Goal: Transaction & Acquisition: Purchase product/service

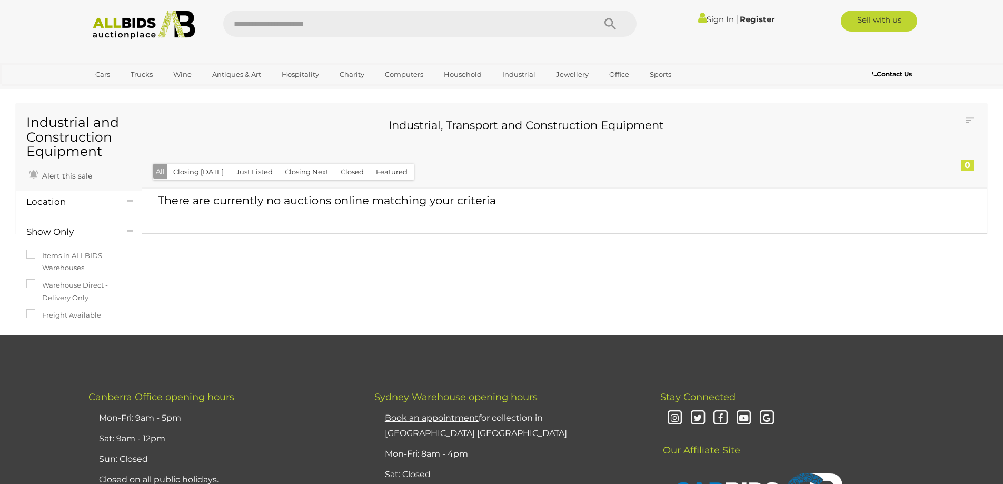
click at [131, 25] on img at bounding box center [144, 25] width 114 height 29
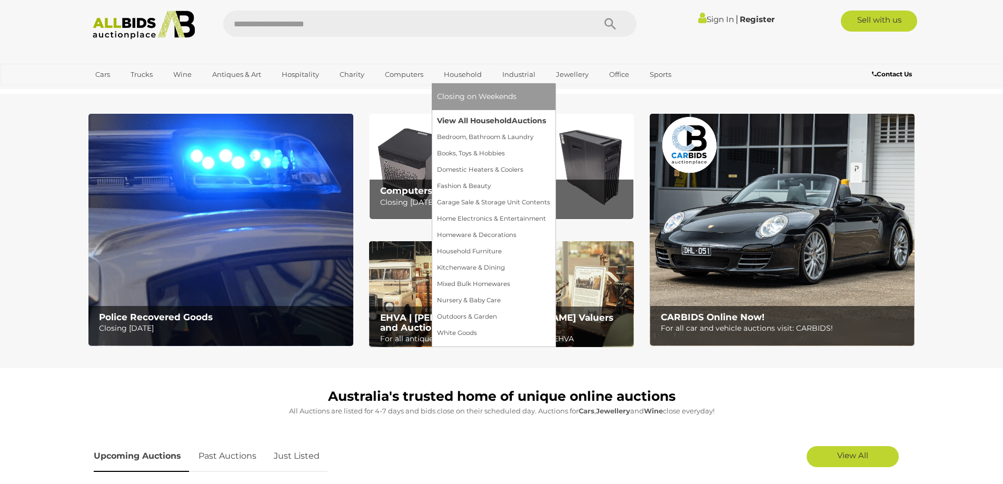
click at [457, 117] on link "View All Household Auctions" at bounding box center [493, 121] width 113 height 16
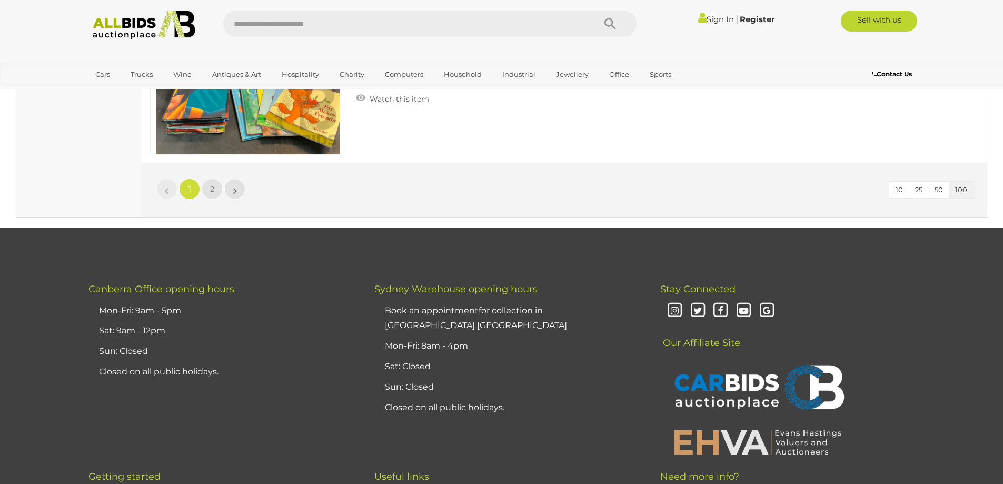
scroll to position [20337, 0]
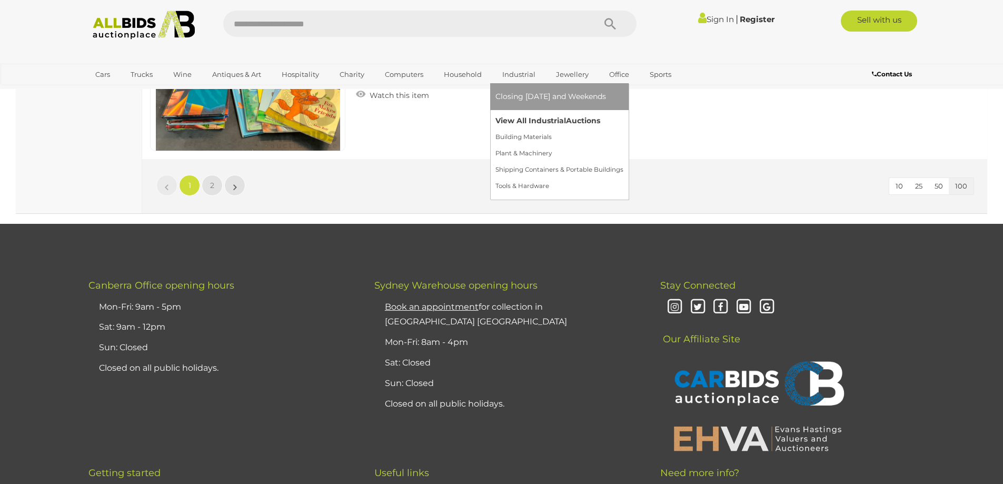
click at [519, 114] on link "View All Industrial Auctions" at bounding box center [559, 121] width 128 height 16
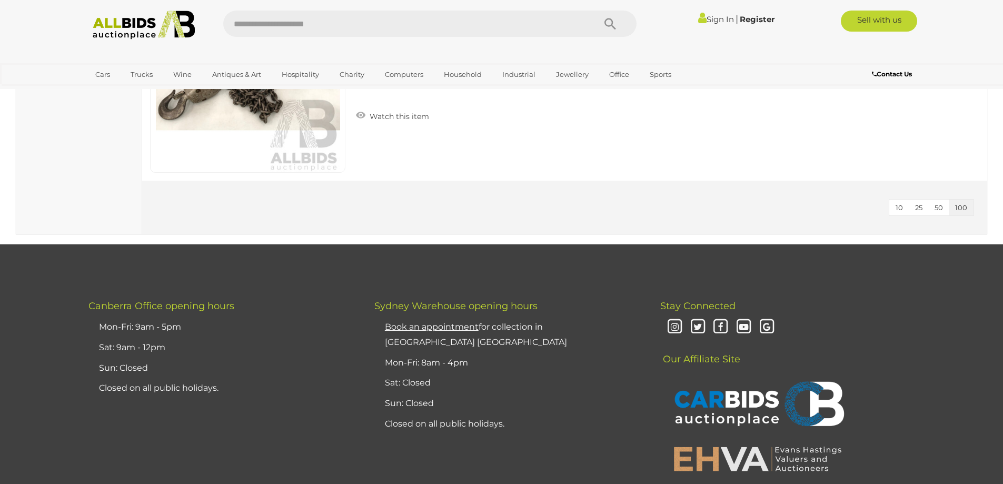
scroll to position [12423, 0]
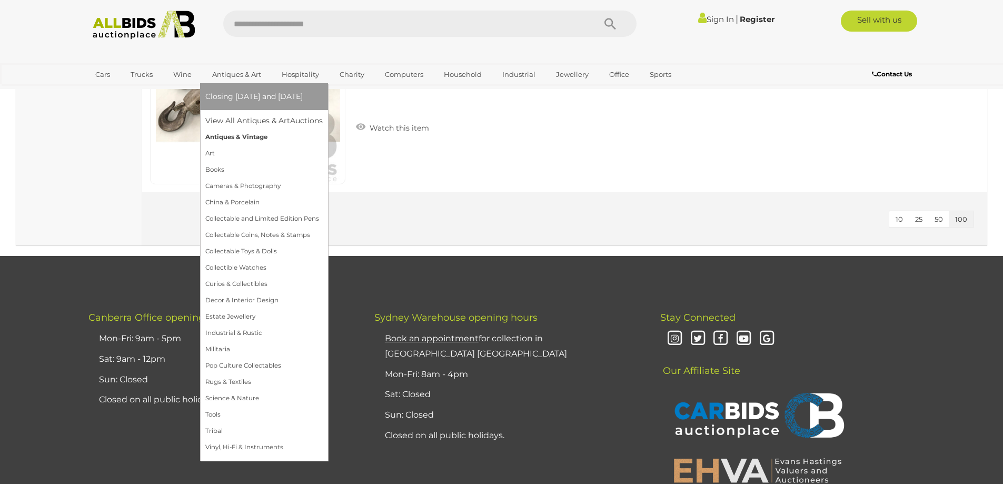
click at [245, 132] on link "Antiques & Vintage" at bounding box center [263, 137] width 117 height 16
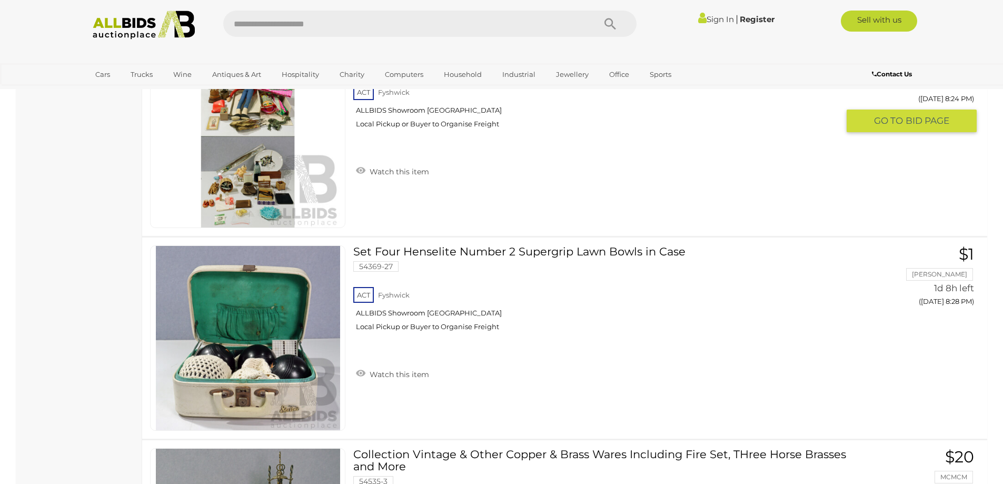
scroll to position [6211, 0]
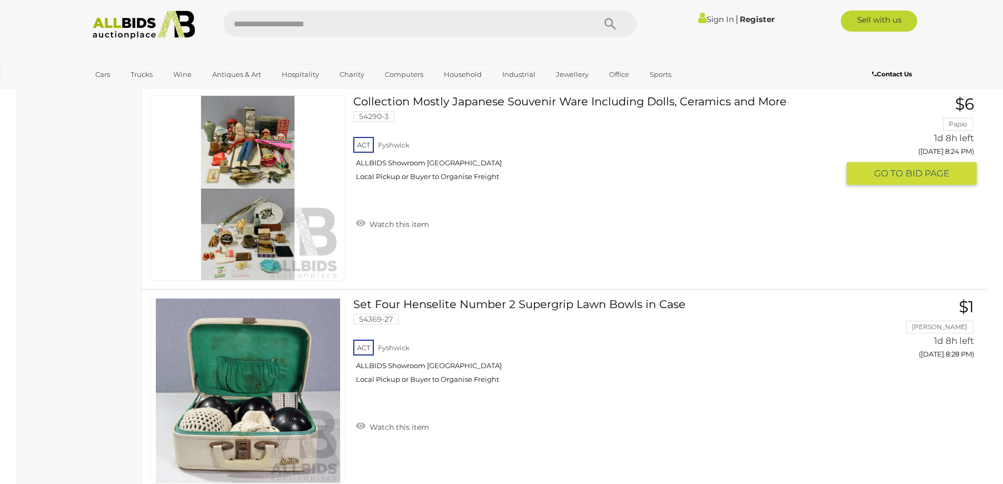
click at [258, 144] on link at bounding box center [247, 187] width 195 height 185
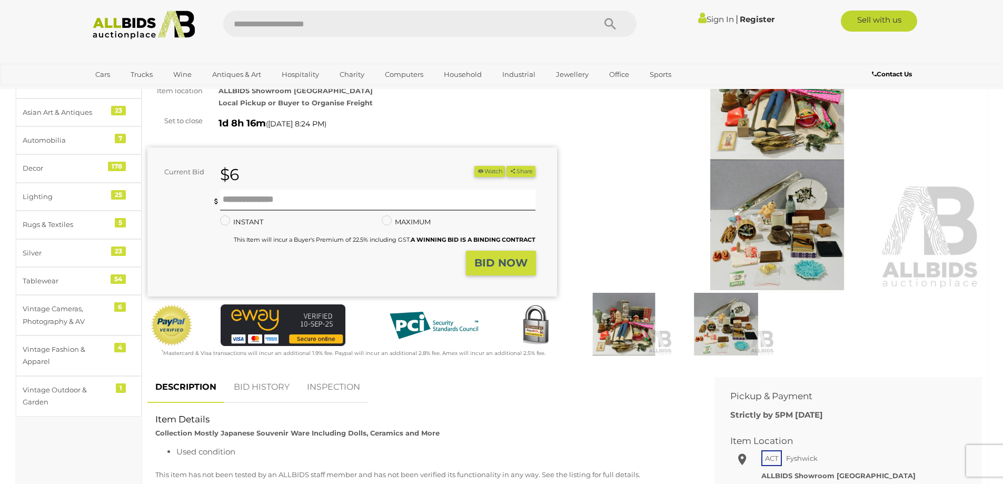
scroll to position [53, 0]
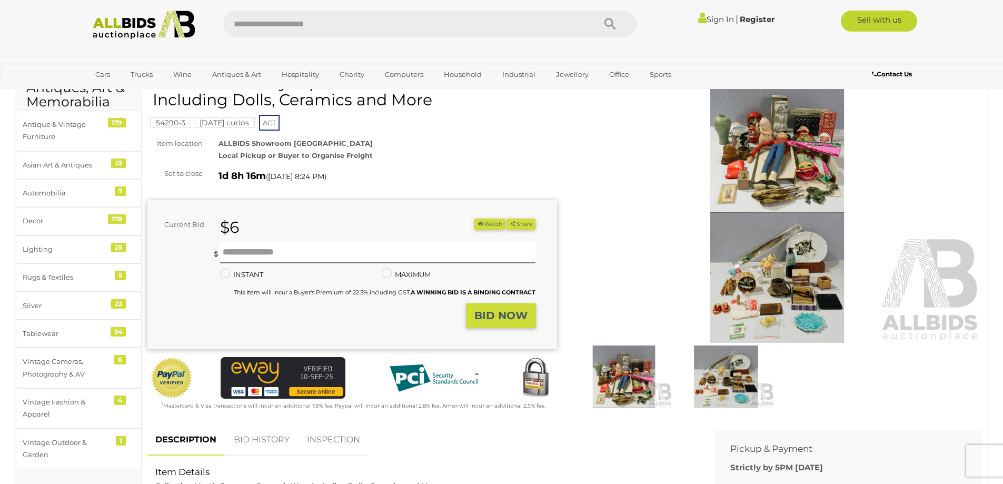
click at [755, 163] on img at bounding box center [778, 211] width 410 height 264
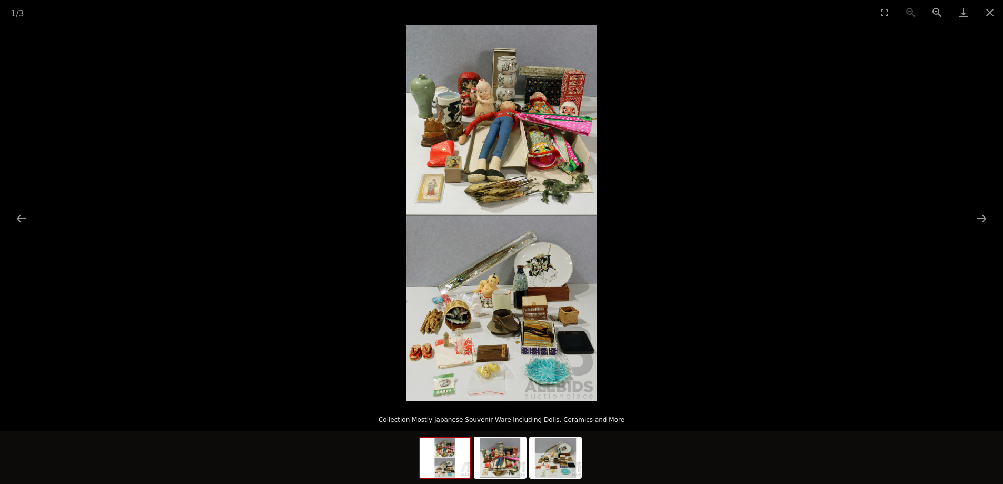
click at [546, 179] on img at bounding box center [501, 213] width 191 height 376
click at [983, 216] on button "Next slide" at bounding box center [981, 218] width 22 height 21
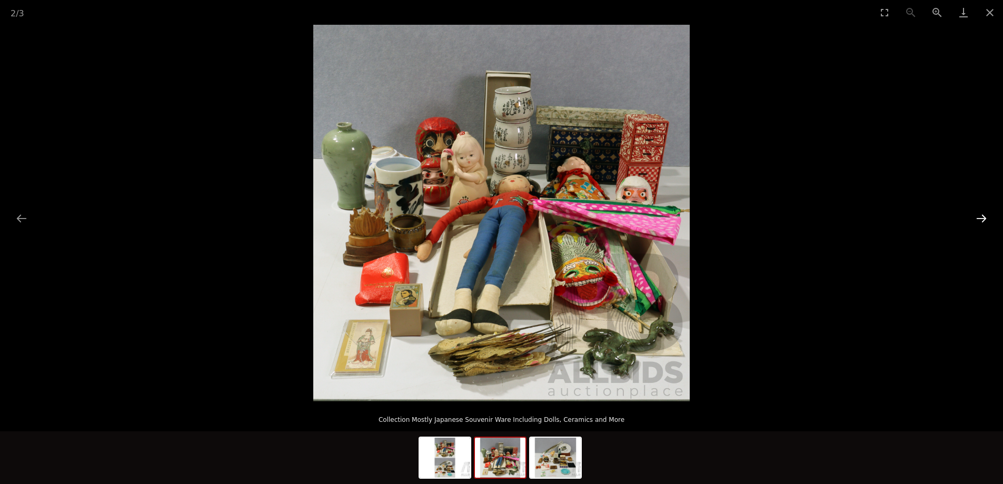
click at [982, 215] on button "Next slide" at bounding box center [981, 218] width 22 height 21
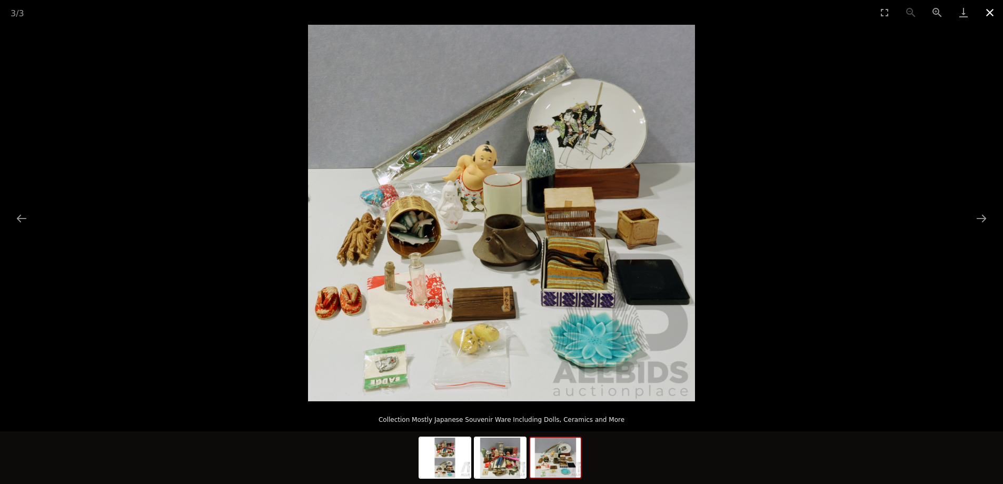
click at [990, 12] on button "Close gallery" at bounding box center [989, 12] width 26 height 25
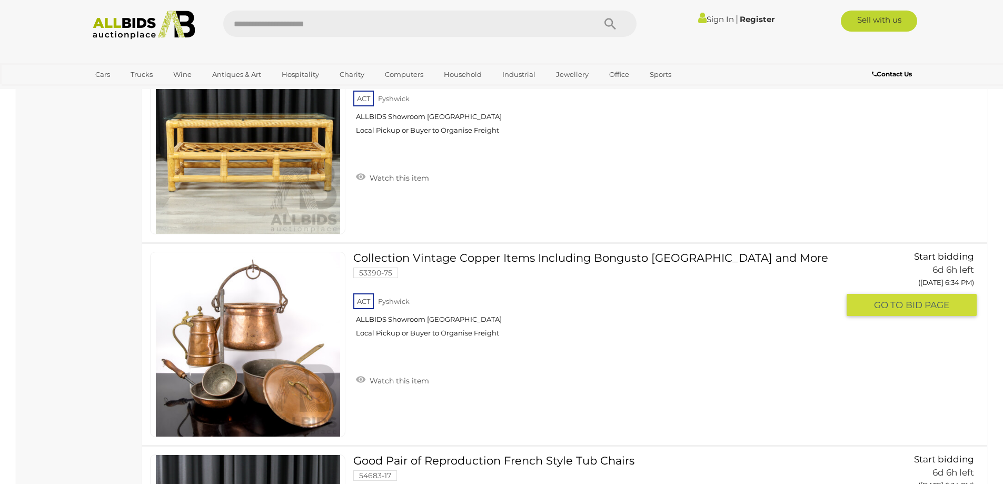
scroll to position [14875, 0]
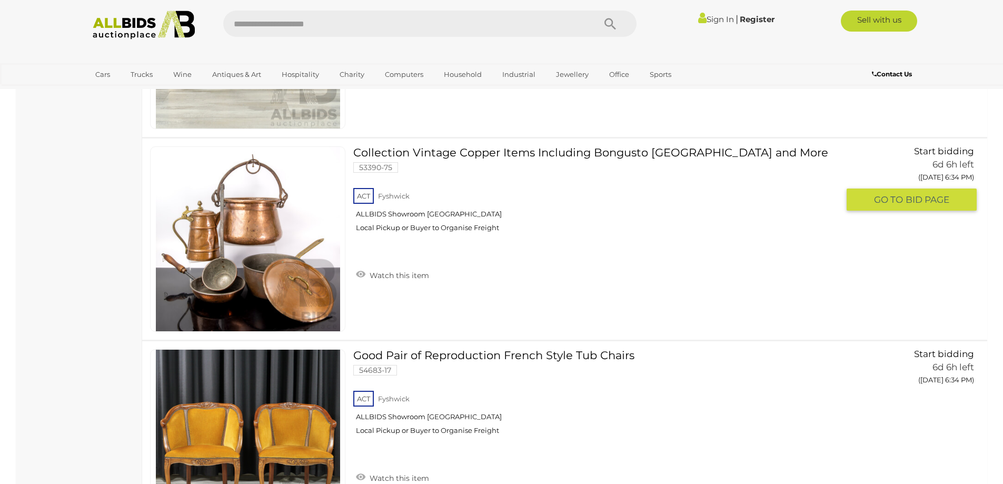
click at [292, 186] on link at bounding box center [247, 238] width 195 height 185
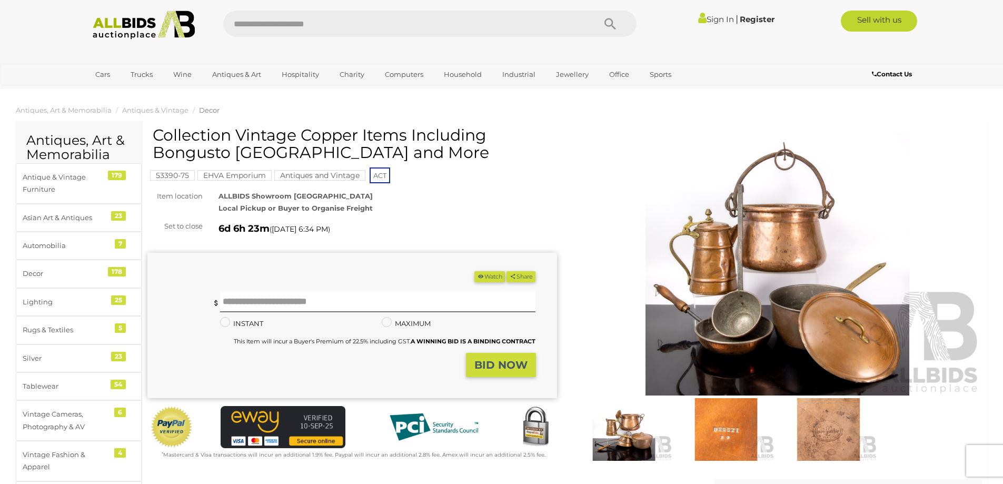
click at [781, 209] on img at bounding box center [778, 264] width 410 height 264
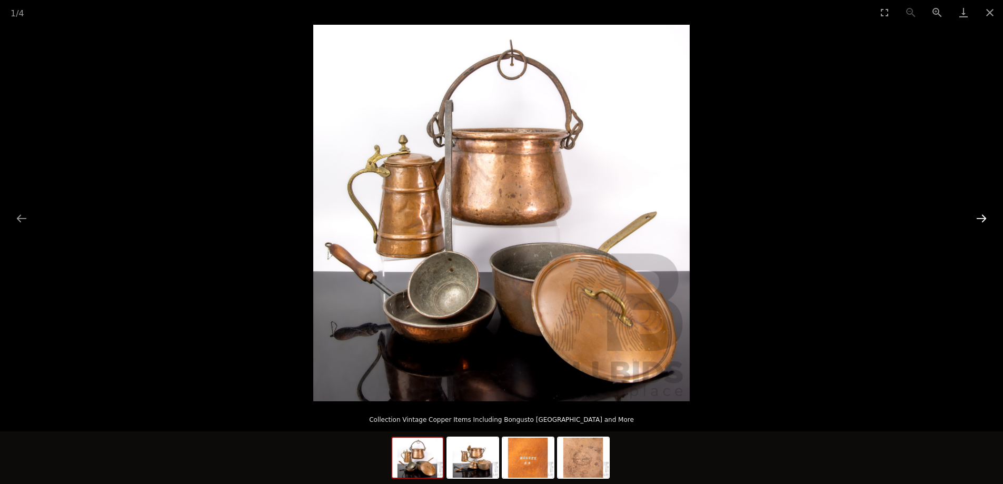
click at [981, 219] on button "Next slide" at bounding box center [981, 218] width 22 height 21
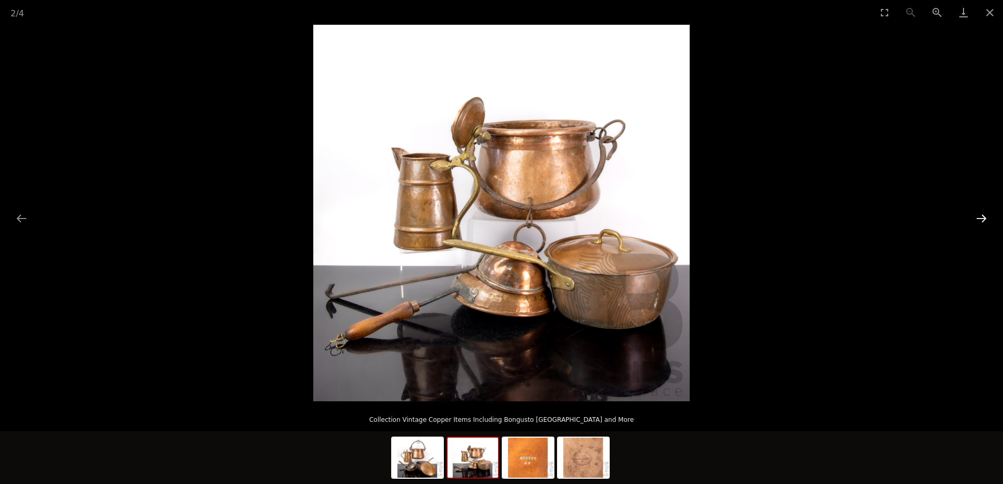
click at [981, 219] on button "Next slide" at bounding box center [981, 218] width 22 height 21
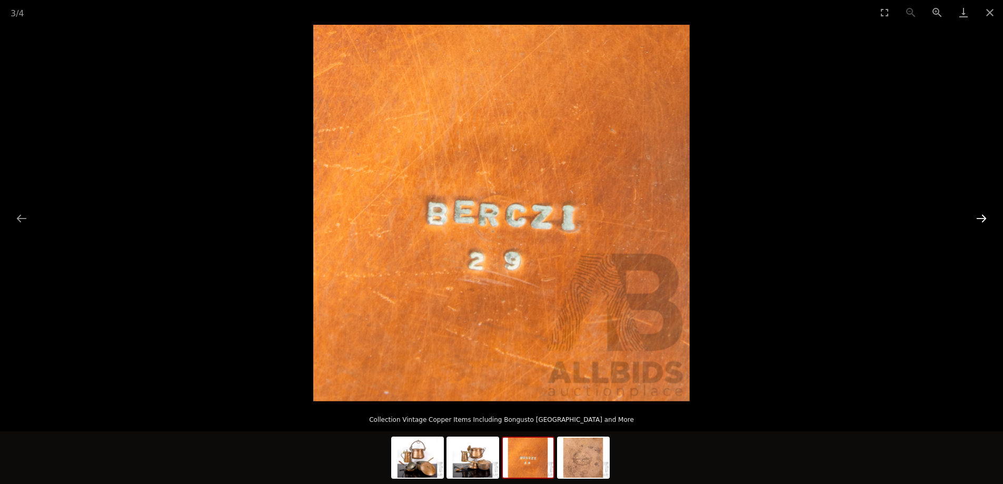
click at [981, 219] on button "Next slide" at bounding box center [981, 218] width 22 height 21
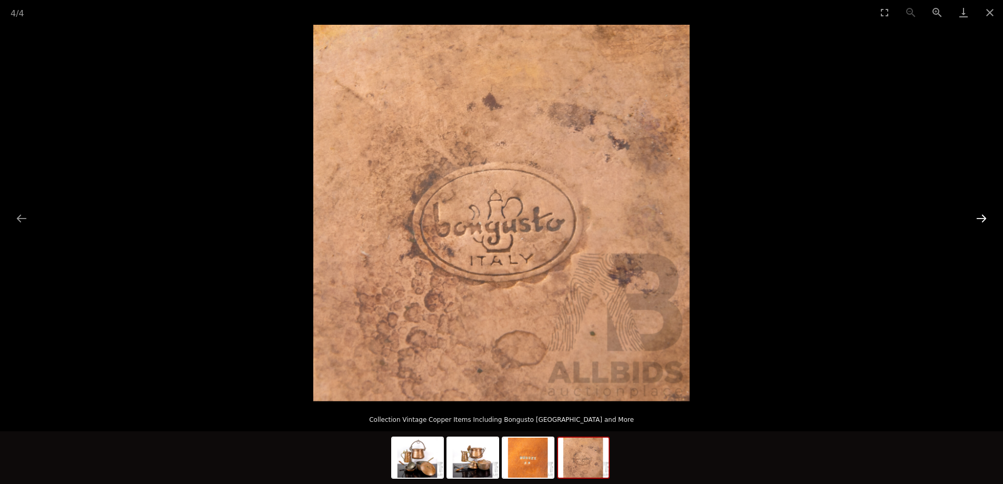
click at [981, 219] on button "Next slide" at bounding box center [981, 218] width 22 height 21
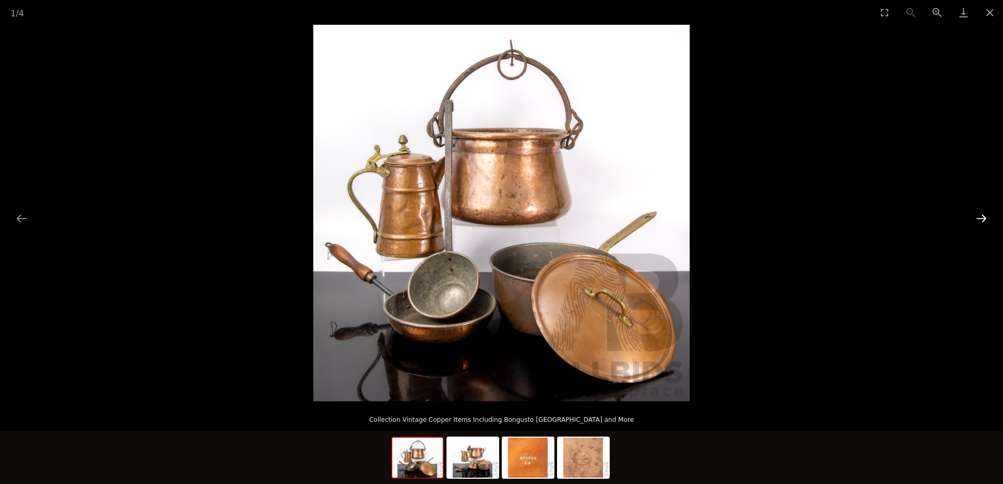
click at [981, 219] on button "Next slide" at bounding box center [981, 218] width 22 height 21
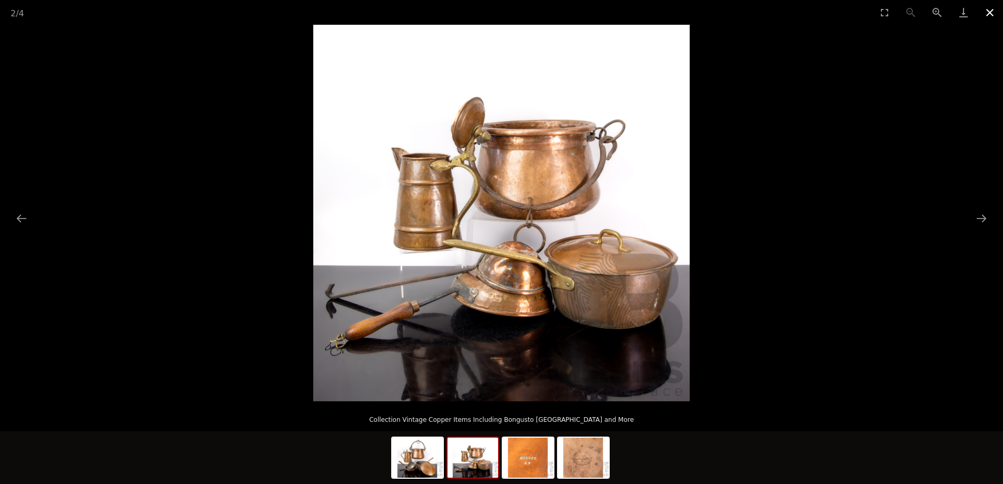
click at [988, 14] on button "Close gallery" at bounding box center [989, 12] width 26 height 25
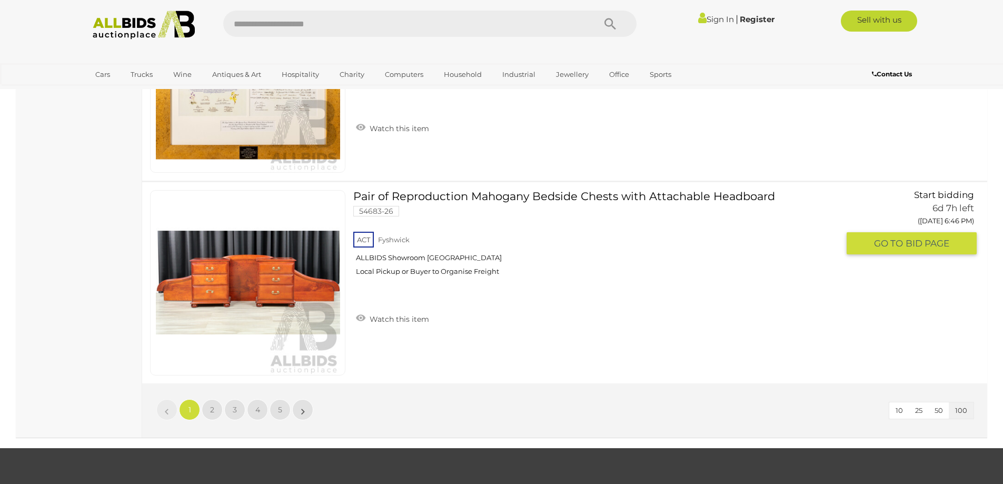
scroll to position [20169, 0]
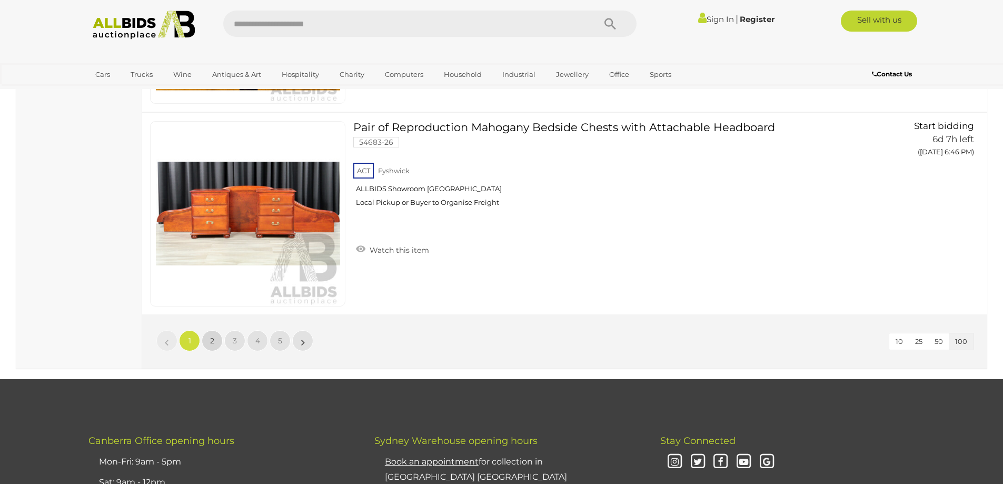
click at [210, 340] on link "2" at bounding box center [212, 340] width 21 height 21
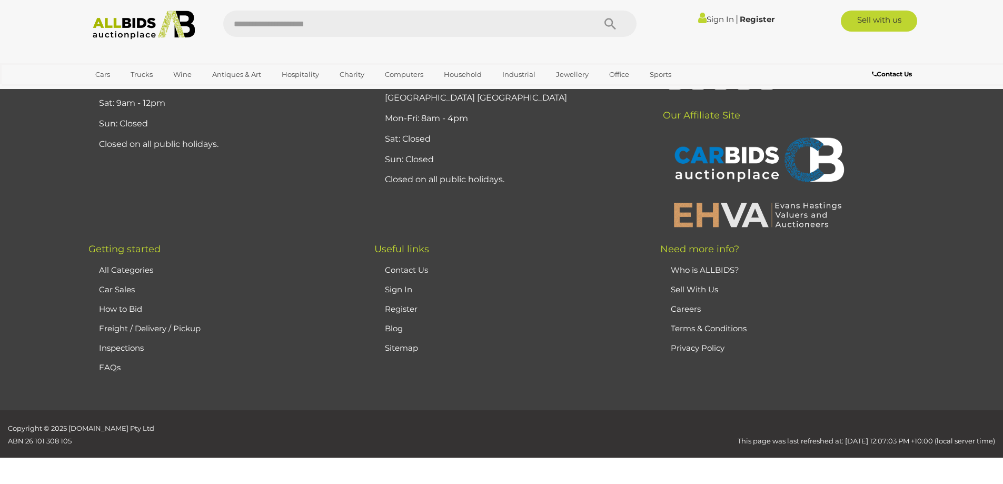
scroll to position [112, 0]
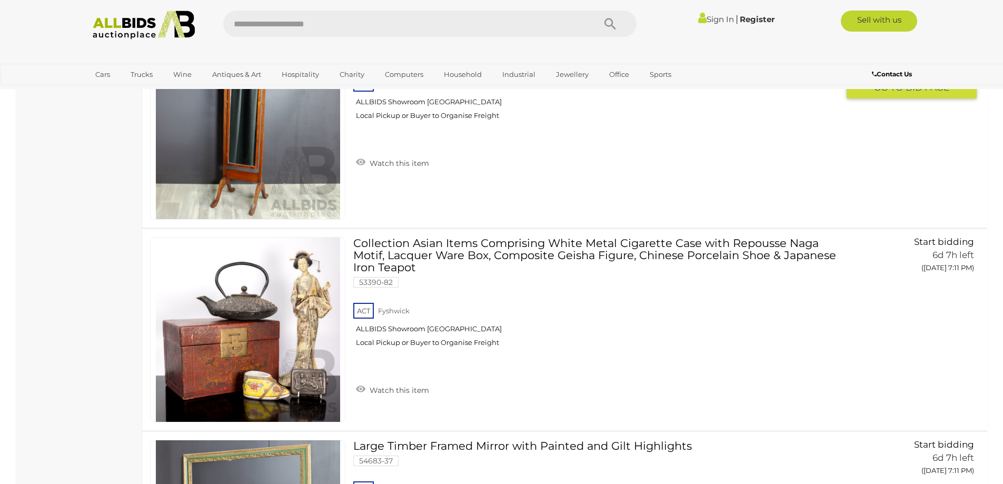
scroll to position [9798, 0]
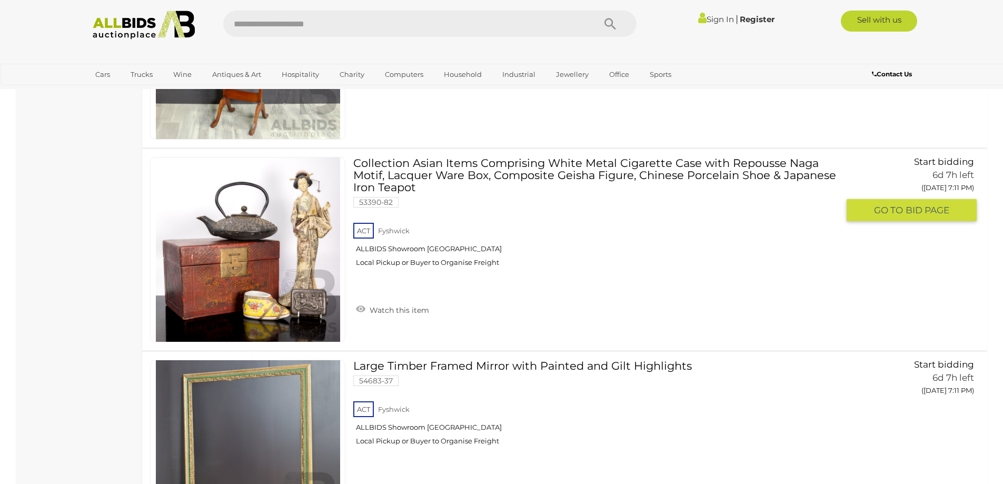
click at [581, 171] on link "Collection Asian Items Comprising White Metal Cigarette Case with Repousse Naga…" at bounding box center [599, 216] width 477 height 118
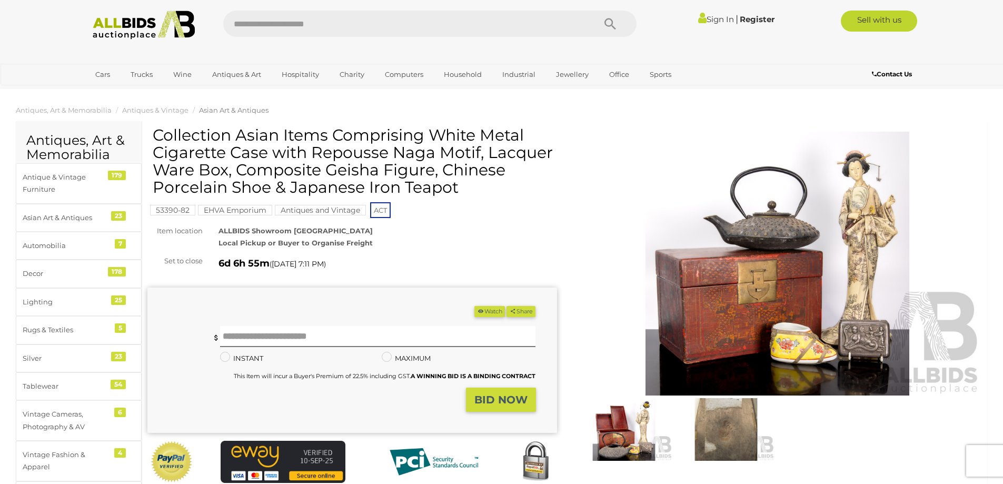
click at [798, 267] on img at bounding box center [778, 264] width 410 height 264
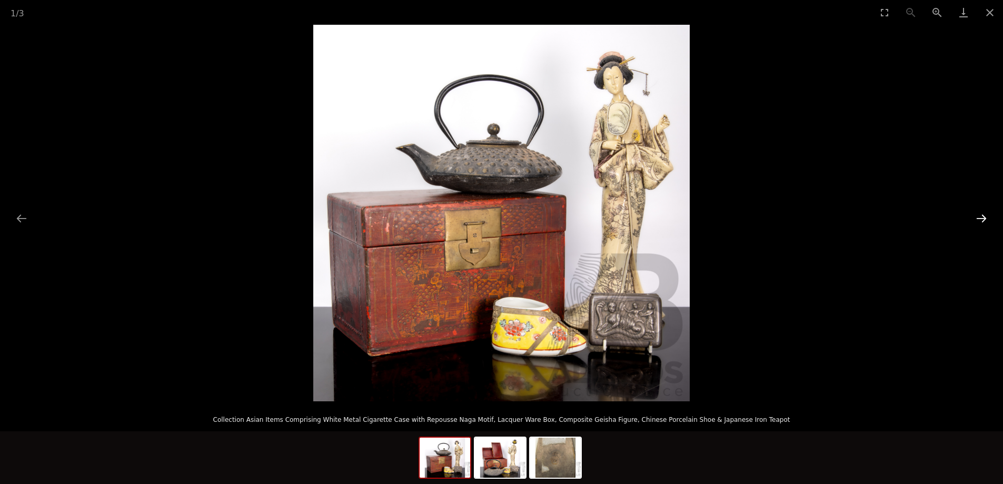
click at [985, 216] on button "Next slide" at bounding box center [981, 218] width 22 height 21
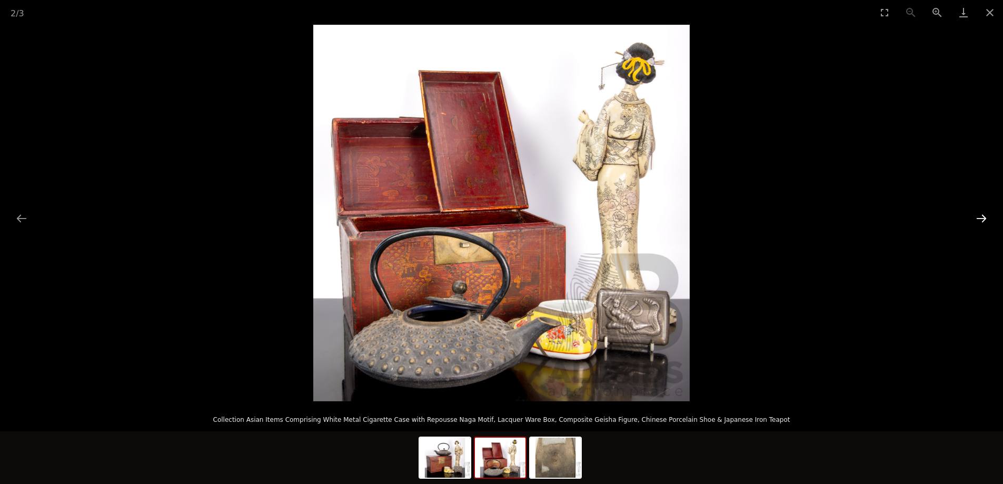
click at [985, 215] on button "Next slide" at bounding box center [981, 218] width 22 height 21
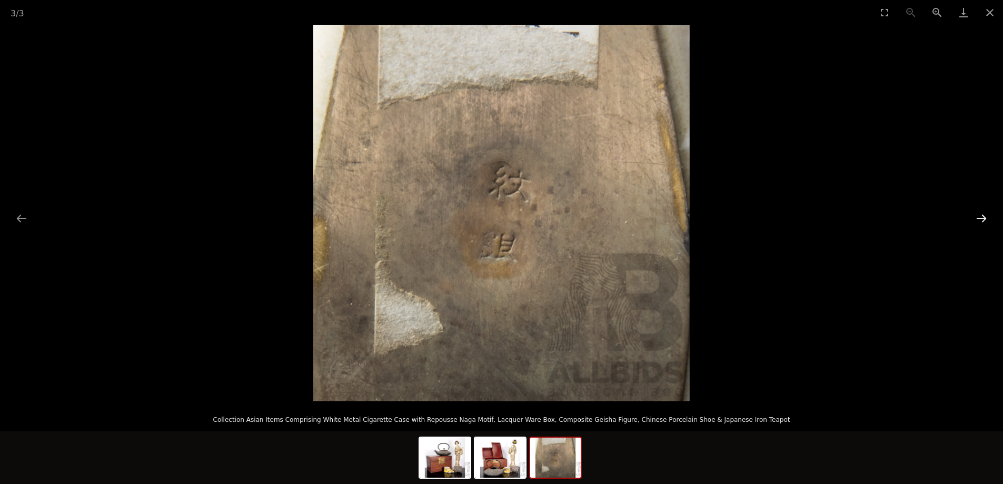
click at [985, 215] on button "Next slide" at bounding box center [981, 218] width 22 height 21
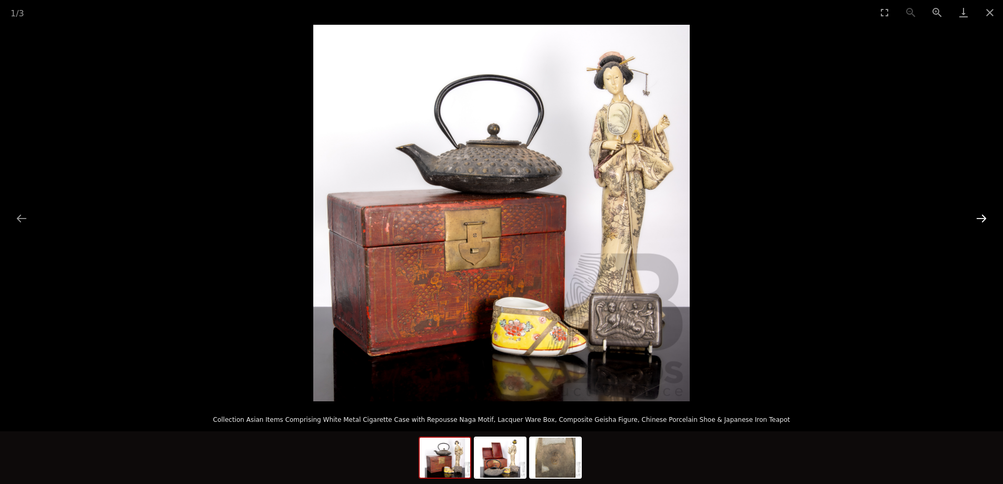
click at [985, 215] on button "Next slide" at bounding box center [981, 218] width 22 height 21
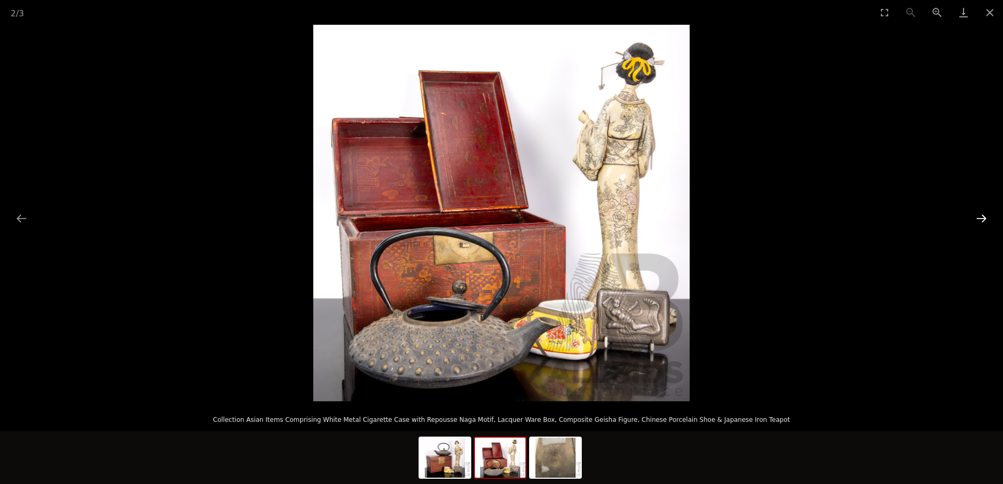
click at [985, 215] on button "Next slide" at bounding box center [981, 218] width 22 height 21
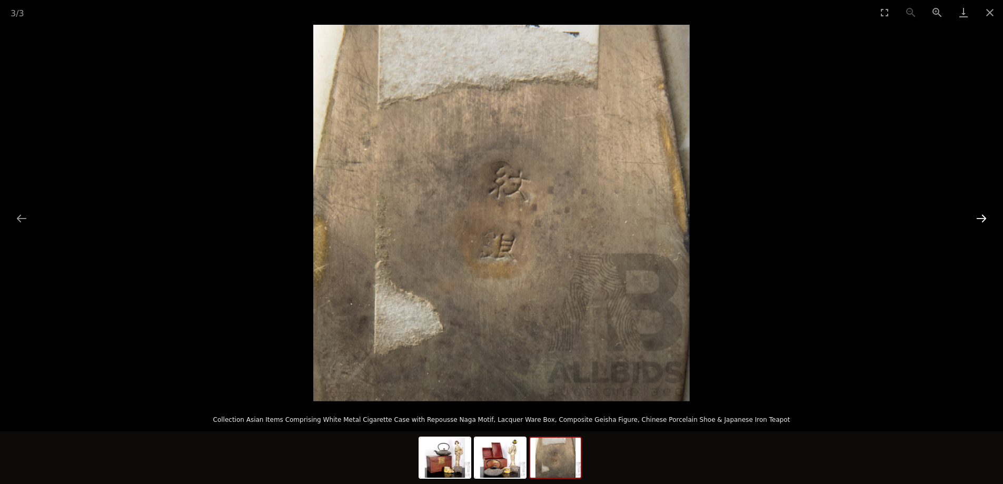
click at [985, 215] on button "Next slide" at bounding box center [981, 218] width 22 height 21
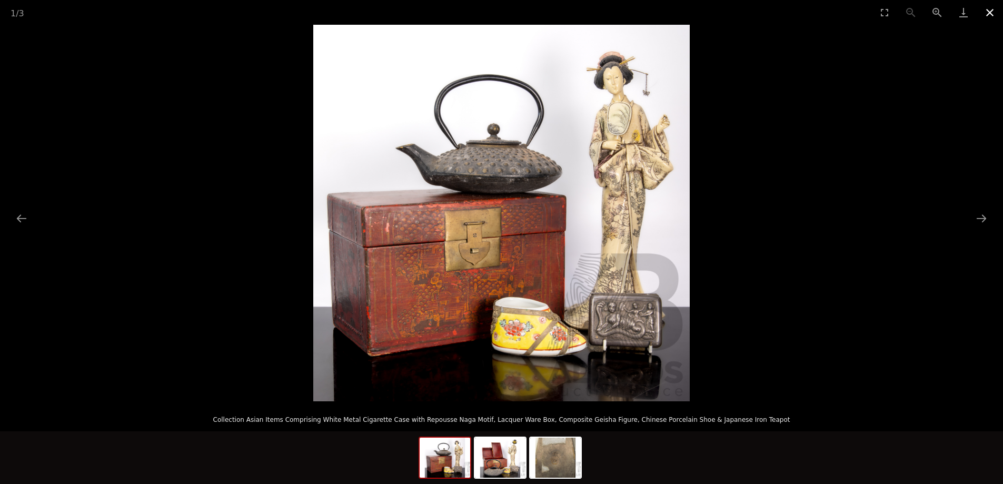
click at [993, 15] on button "Close gallery" at bounding box center [989, 12] width 26 height 25
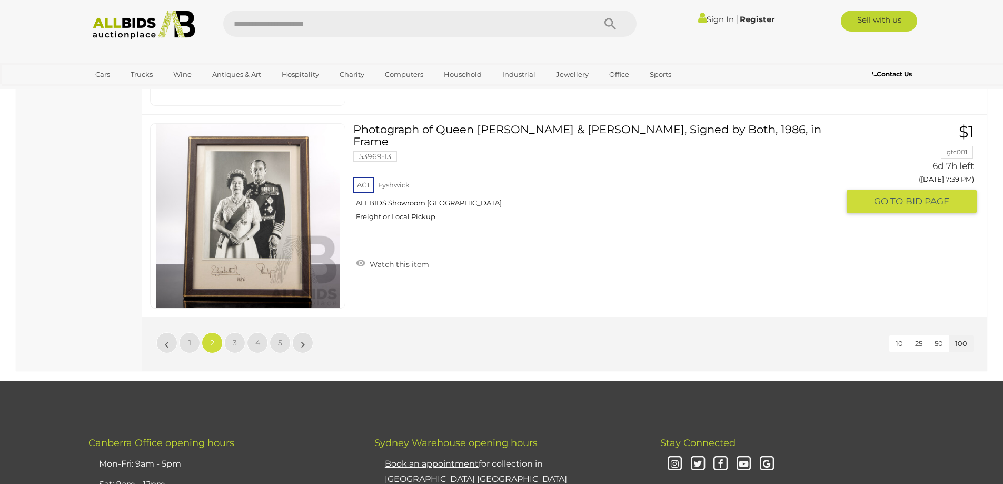
scroll to position [20261, 0]
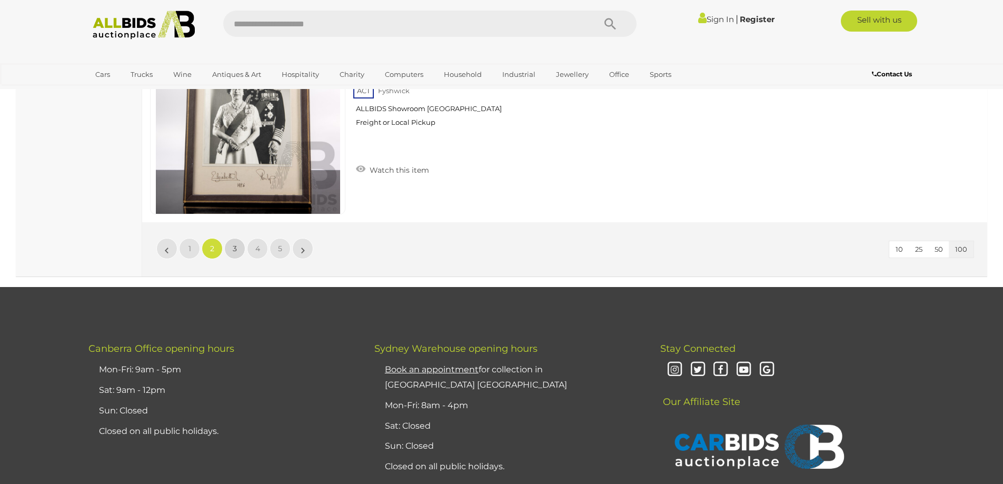
click at [237, 245] on link "3" at bounding box center [234, 248] width 21 height 21
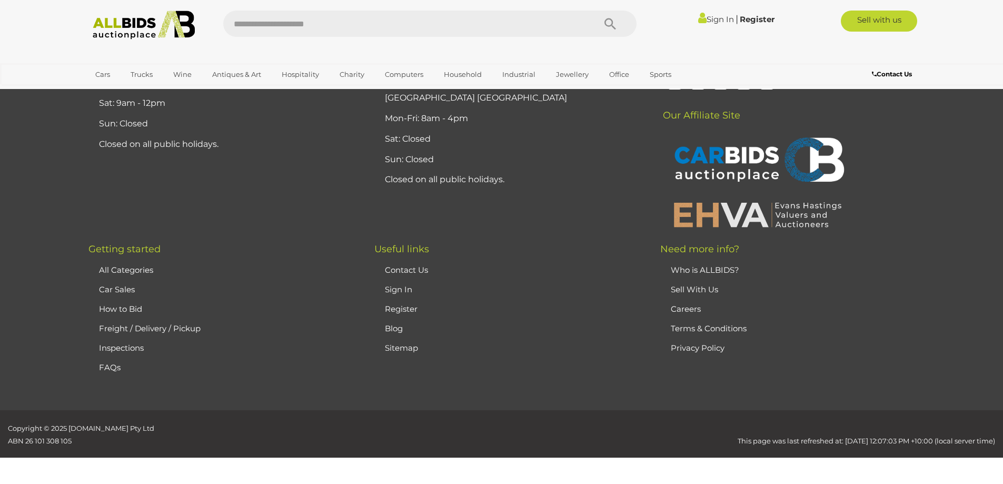
scroll to position [112, 0]
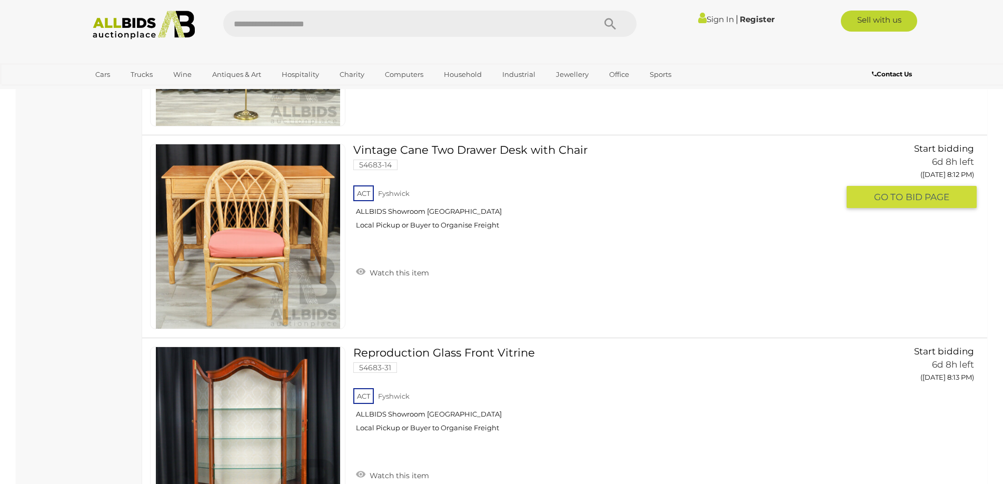
scroll to position [8956, 0]
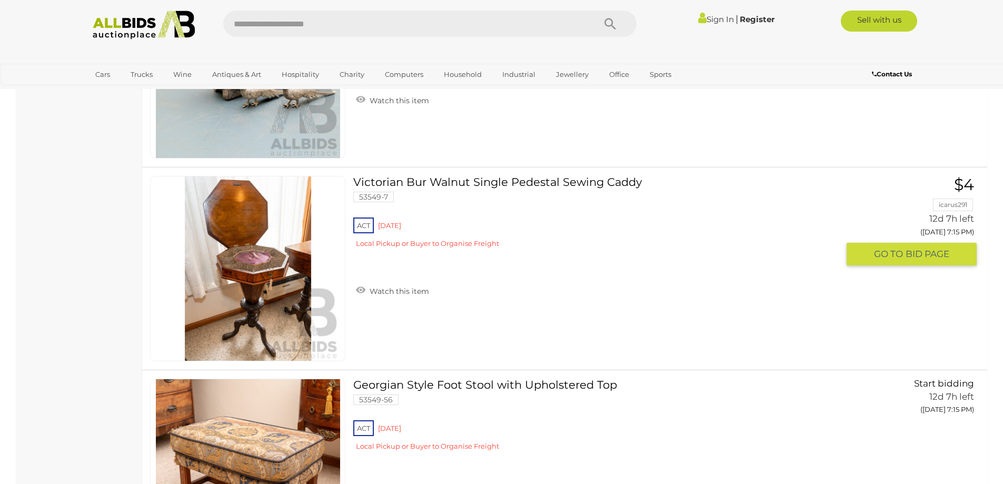
scroll to position [19852, 0]
